Goal: Information Seeking & Learning: Check status

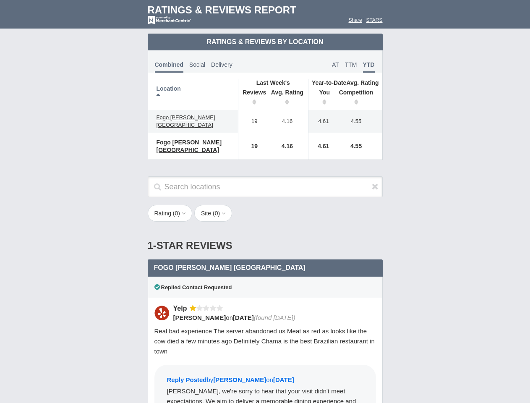
scroll to position [414, 0]
click at [265, 201] on div "Search locations" at bounding box center [265, 190] width 252 height 29
click at [193, 94] on th "Location" at bounding box center [193, 94] width 90 height 31
click at [252, 98] on th "Reviews" at bounding box center [252, 98] width 29 height 24
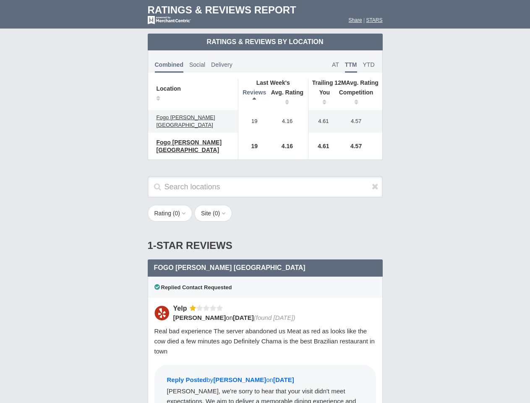
click at [287, 98] on th "Avg. Rating" at bounding box center [288, 98] width 42 height 24
click at [321, 98] on th "You" at bounding box center [321, 98] width 26 height 24
click at [358, 98] on th "Competition" at bounding box center [358, 98] width 48 height 24
click at [265, 286] on div "Replied Contact Requested" at bounding box center [265, 287] width 235 height 21
click at [375, 186] on icon at bounding box center [375, 186] width 7 height 8
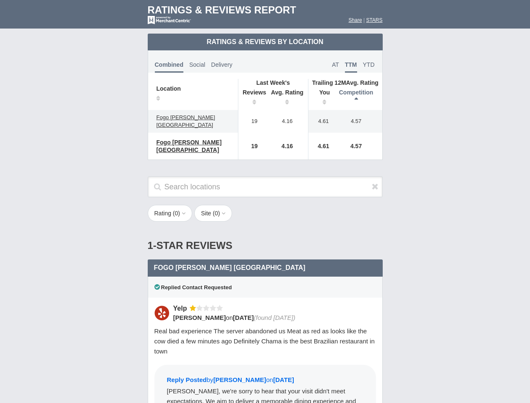
click at [171, 213] on button "Rating ( 0 )" at bounding box center [170, 213] width 45 height 17
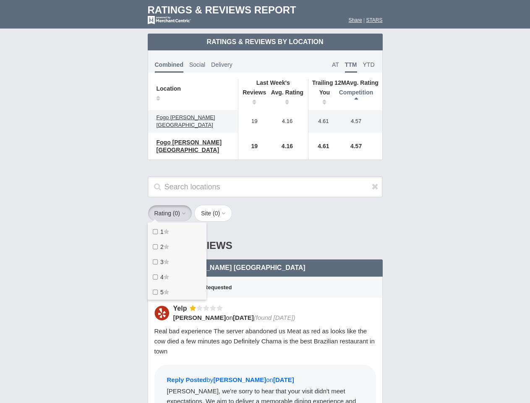
click at [216, 213] on button "Site ( 0 )" at bounding box center [213, 213] width 38 height 17
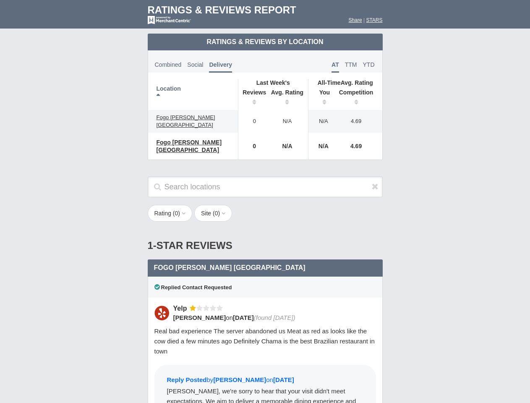
scroll to position [414, 0]
